Goal: Transaction & Acquisition: Purchase product/service

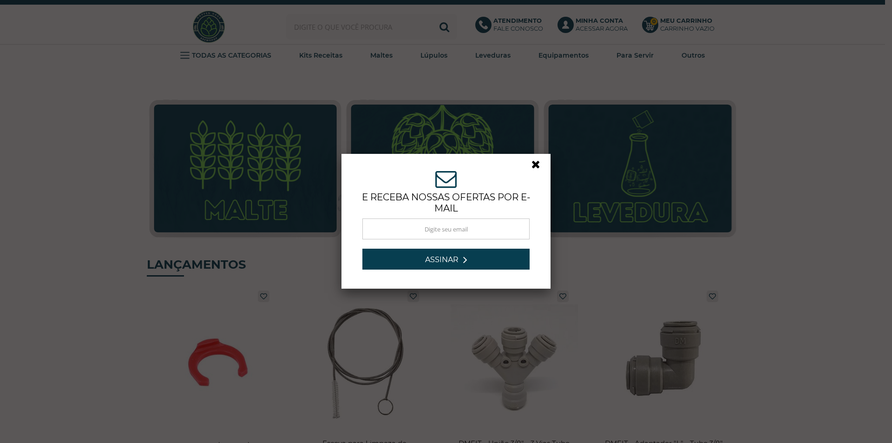
click at [533, 161] on link at bounding box center [539, 166] width 17 height 17
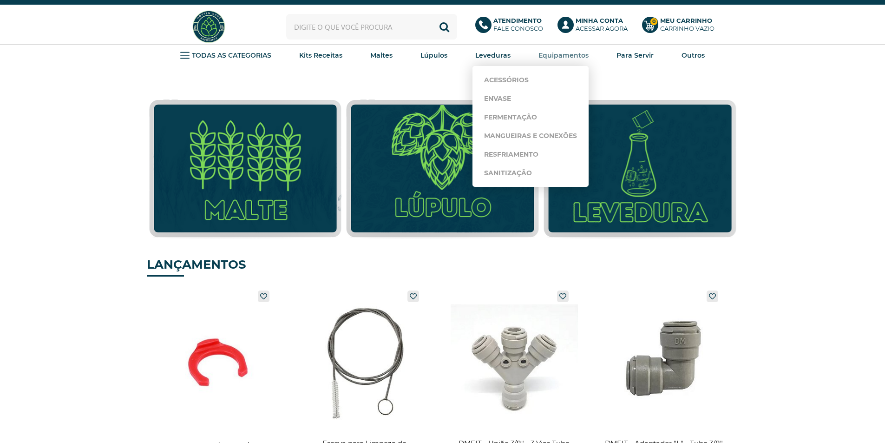
click at [566, 54] on strong "Equipamentos" at bounding box center [563, 55] width 50 height 8
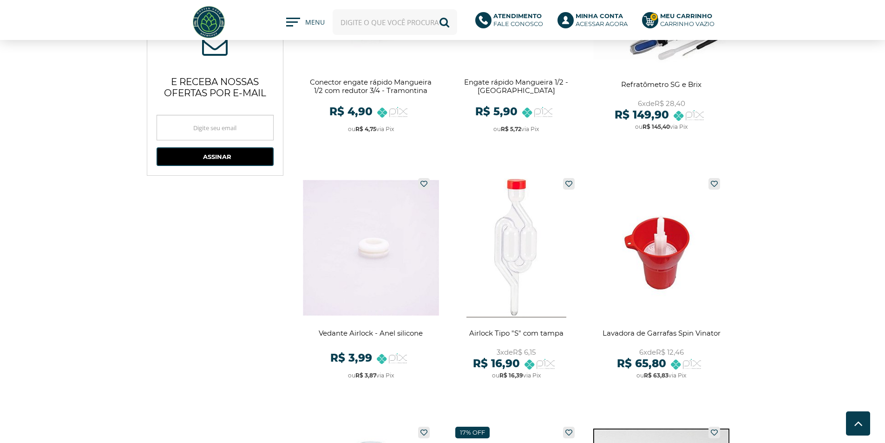
scroll to position [1161, 0]
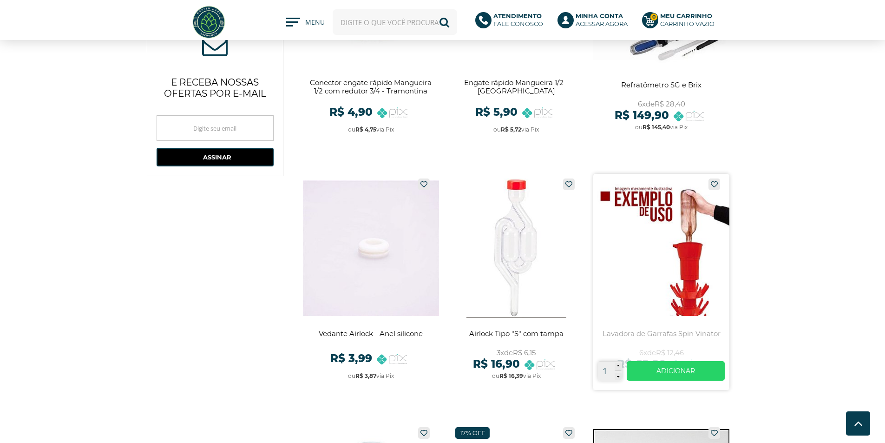
click at [650, 248] on link at bounding box center [661, 282] width 136 height 216
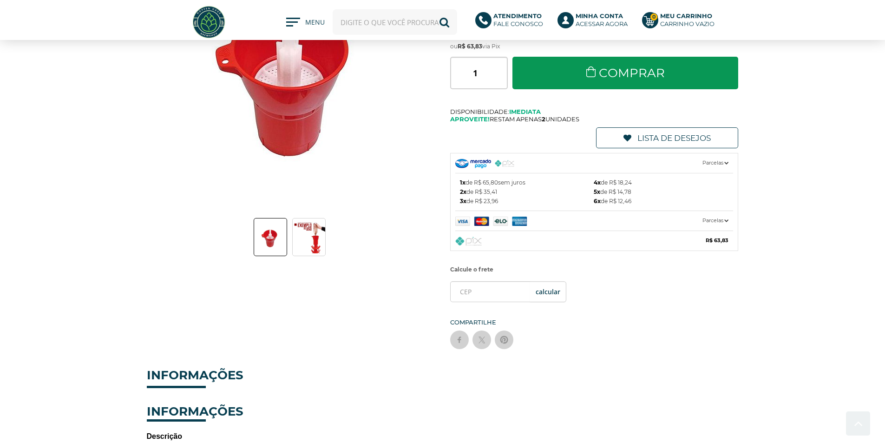
scroll to position [139, 0]
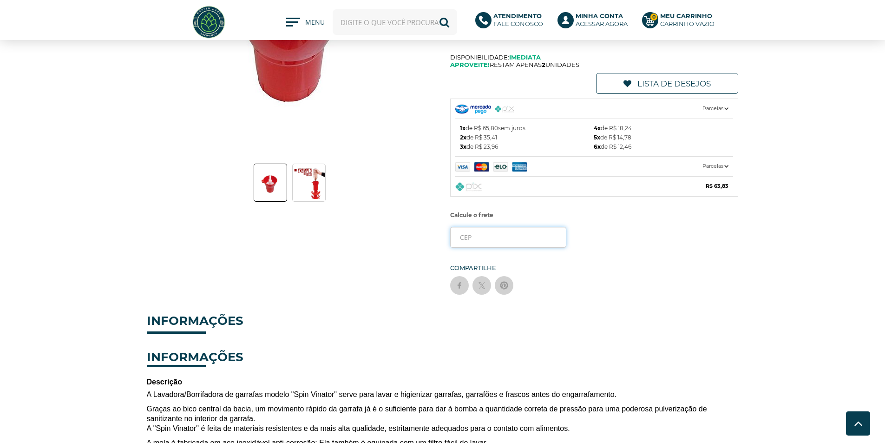
click at [470, 246] on input "tel" at bounding box center [508, 237] width 116 height 21
type input "19200-178"
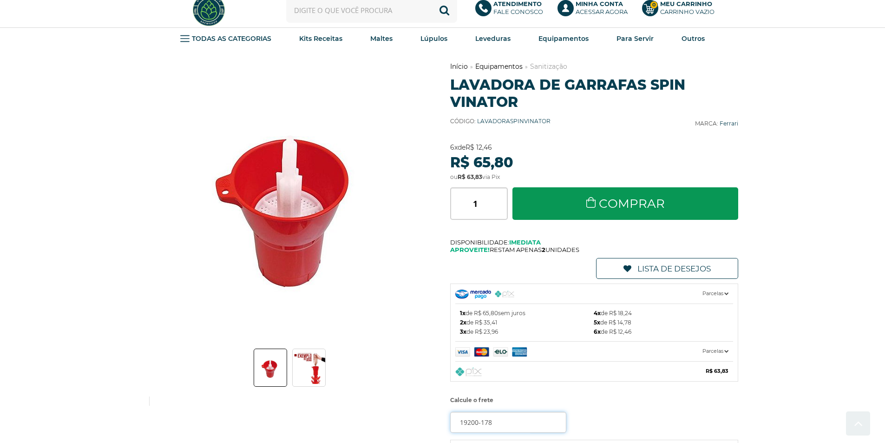
scroll to position [0, 0]
